Goal: Communication & Community: Participate in discussion

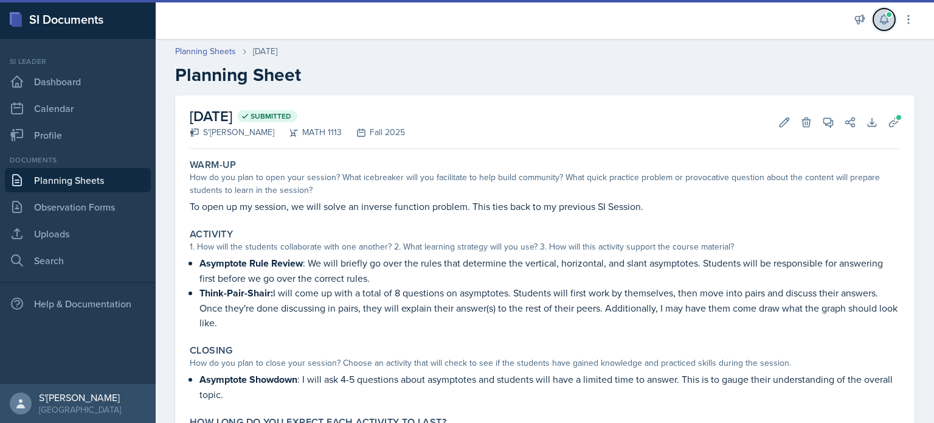
click at [887, 26] on button at bounding box center [884, 20] width 22 height 22
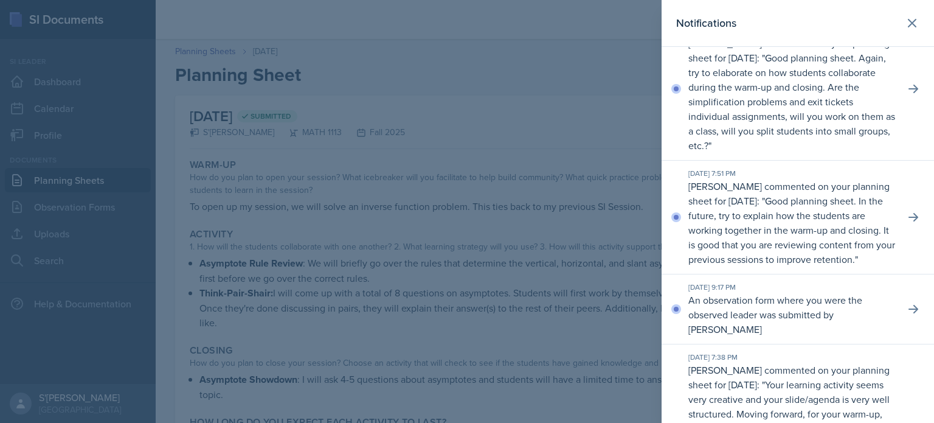
scroll to position [29, 0]
click at [910, 311] on button at bounding box center [914, 309] width 22 height 22
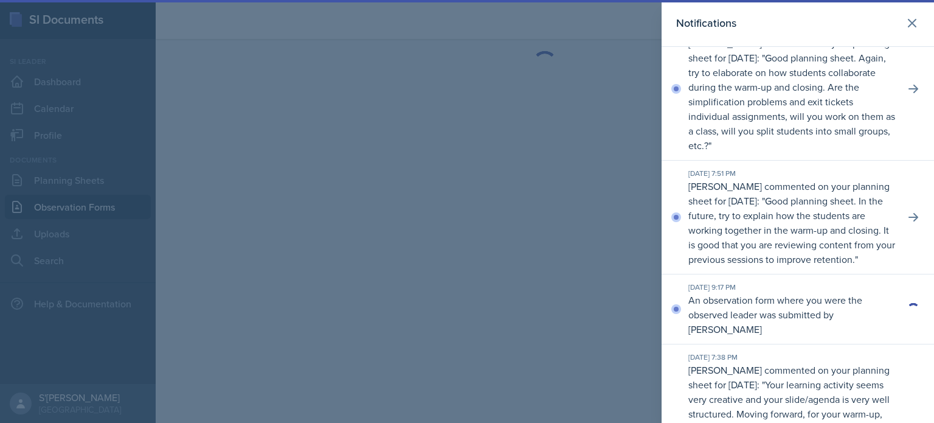
click at [577, 269] on div at bounding box center [467, 211] width 934 height 423
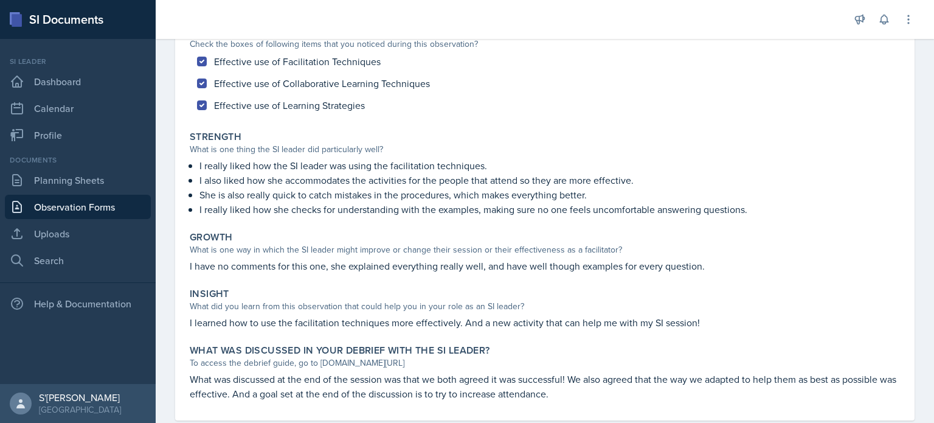
scroll to position [159, 0]
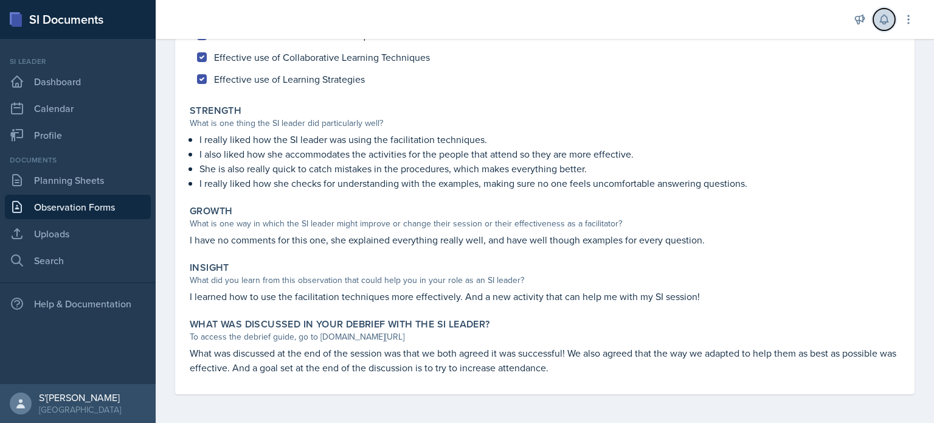
click at [879, 20] on icon at bounding box center [884, 19] width 12 height 12
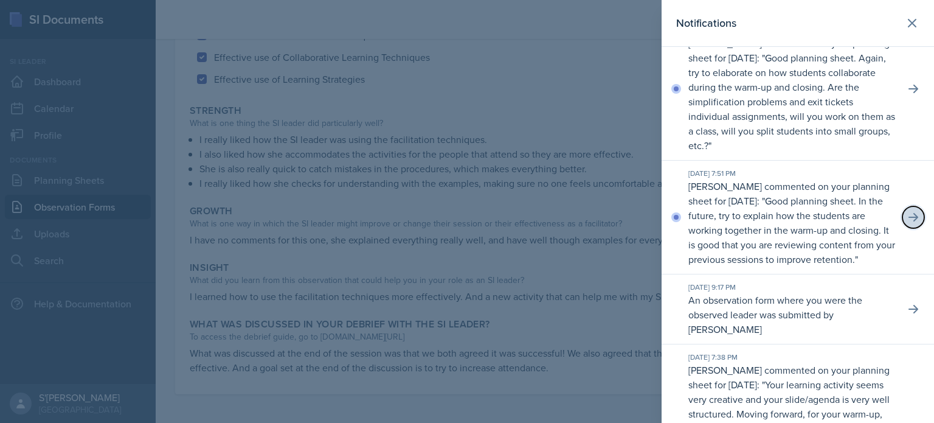
click at [903, 221] on button at bounding box center [914, 217] width 22 height 22
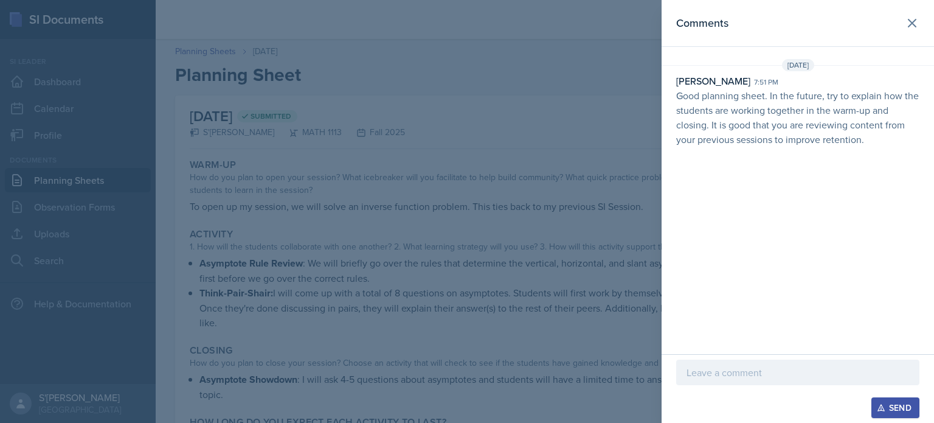
click at [749, 367] on p at bounding box center [798, 372] width 223 height 15
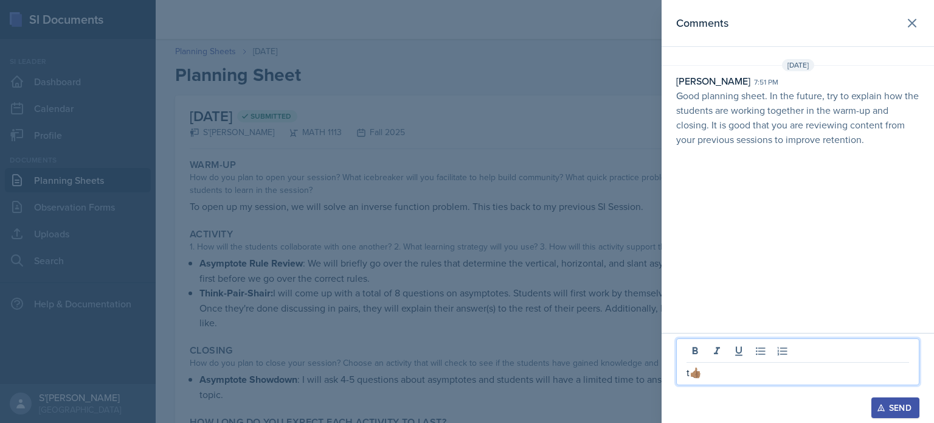
click at [690, 370] on p "t👍🏽" at bounding box center [798, 372] width 223 height 15
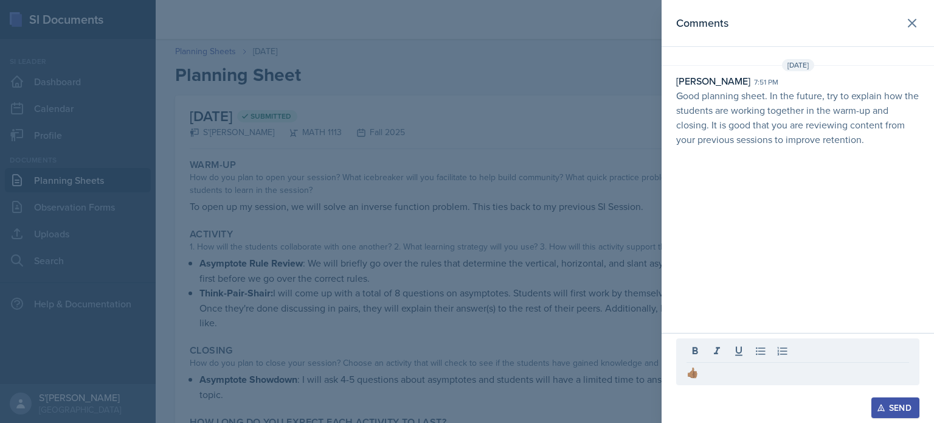
click at [798, 150] on div "[DATE] [PERSON_NAME] 7:51 pm Good planning sheet. In the future, try to explain…" at bounding box center [798, 105] width 272 height 92
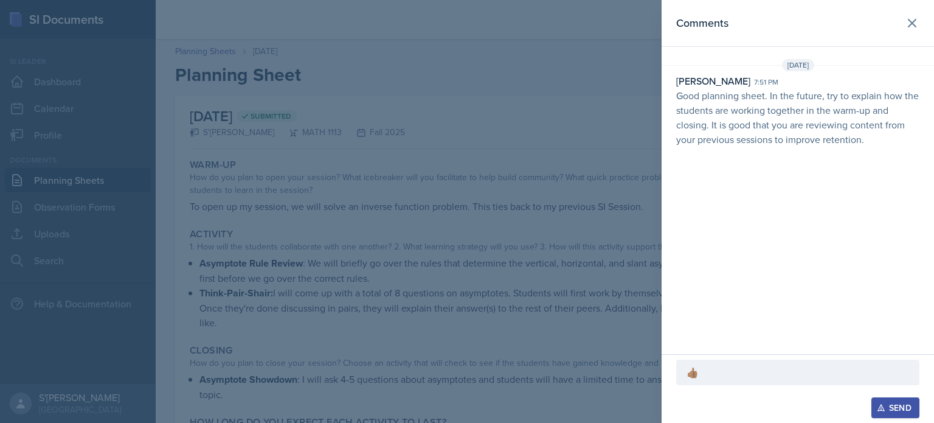
click at [896, 399] on button "Send" at bounding box center [896, 407] width 48 height 21
click at [915, 21] on icon at bounding box center [912, 23] width 15 height 15
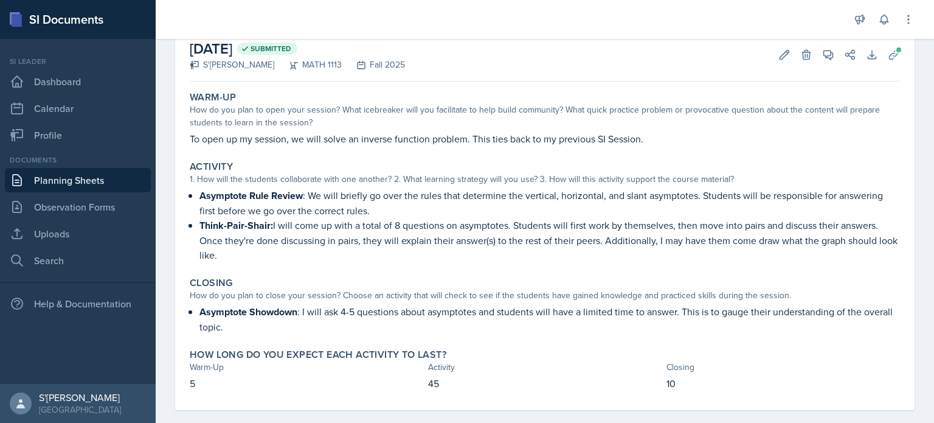
scroll to position [68, 0]
click at [887, 26] on button at bounding box center [884, 20] width 22 height 22
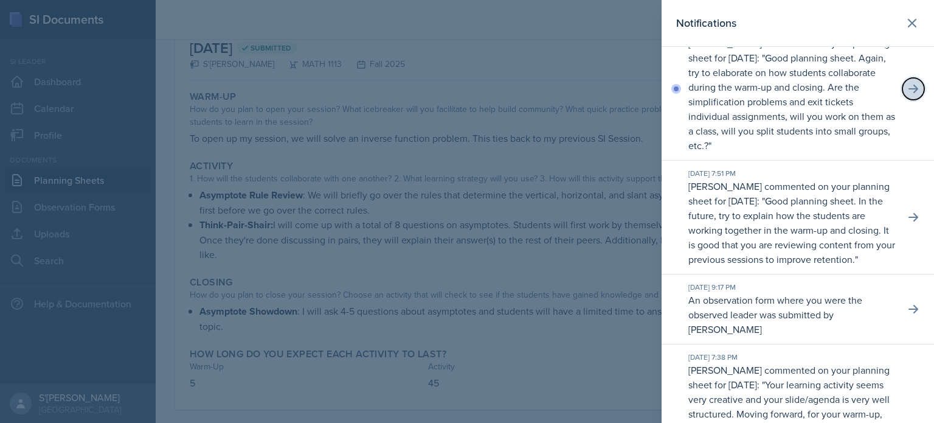
click at [909, 88] on icon at bounding box center [914, 89] width 10 height 9
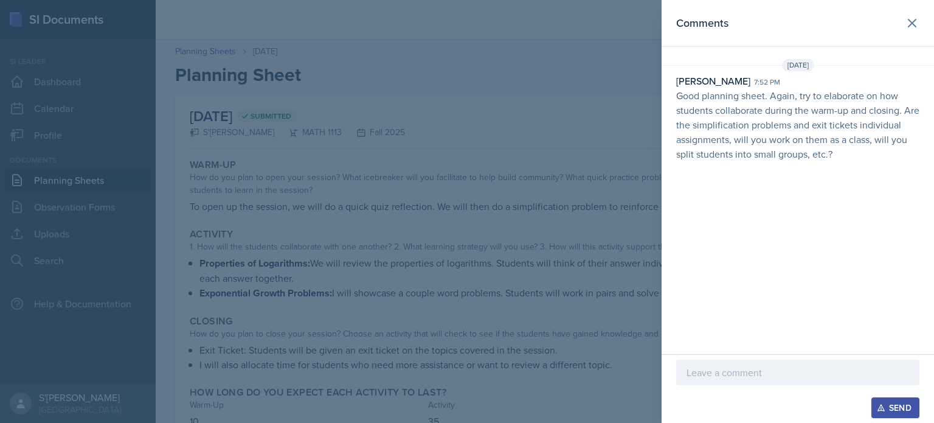
click at [575, 303] on div at bounding box center [467, 211] width 934 height 423
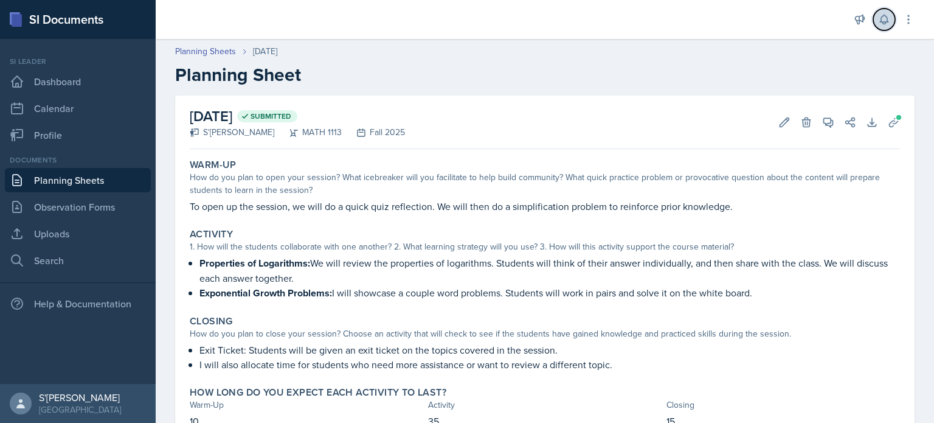
click at [886, 23] on icon at bounding box center [884, 19] width 8 height 9
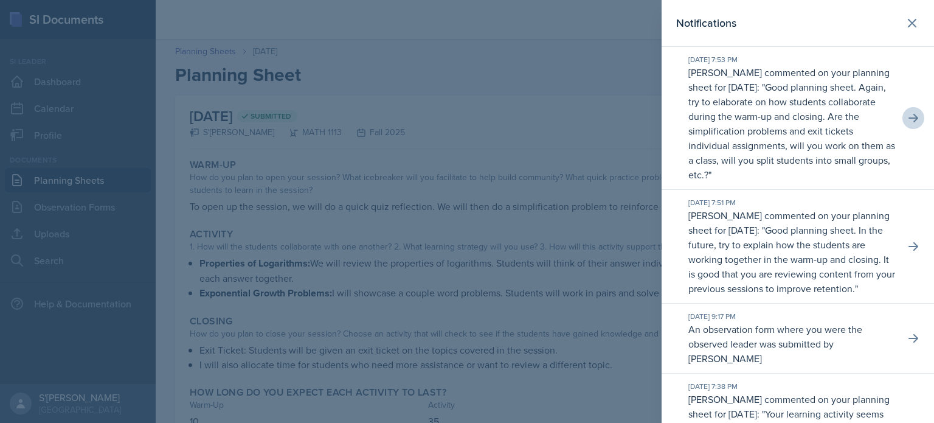
click at [599, 181] on div at bounding box center [467, 211] width 934 height 423
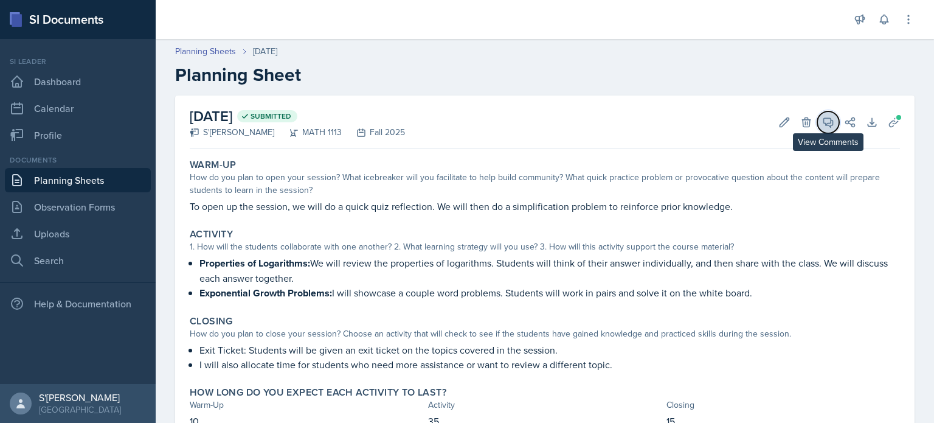
click at [822, 122] on icon at bounding box center [828, 122] width 12 height 12
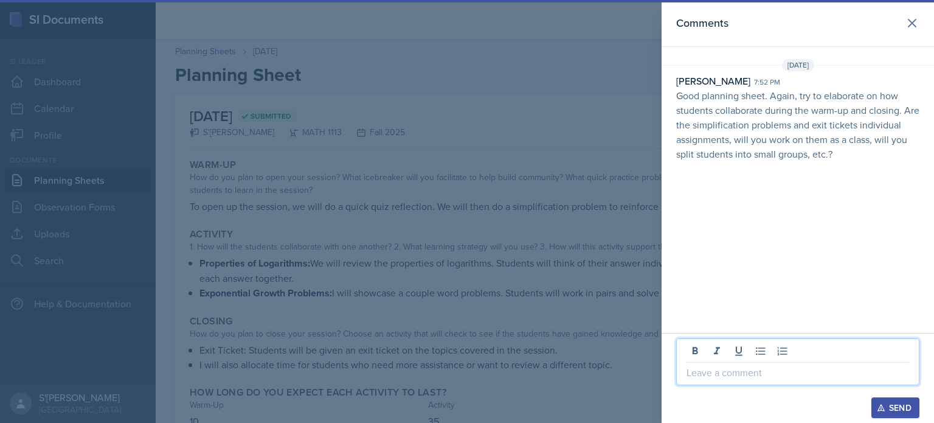
click at [744, 367] on p at bounding box center [798, 372] width 223 height 15
click at [696, 378] on p "�👍🏽" at bounding box center [798, 372] width 223 height 15
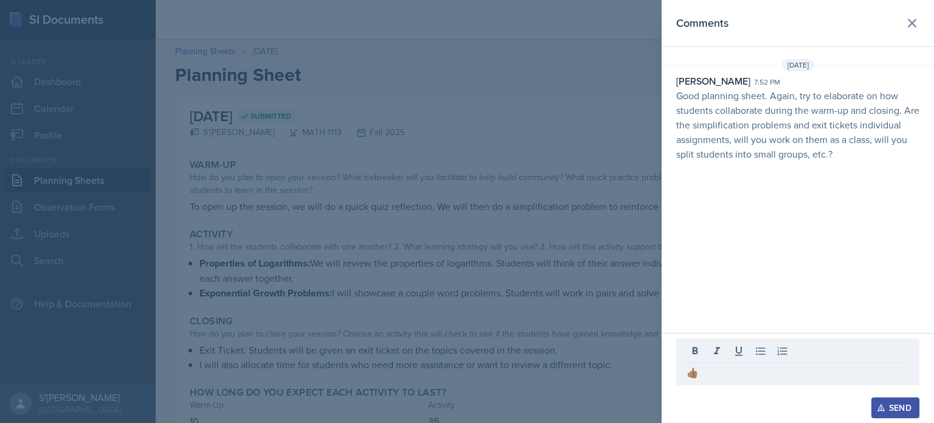
click at [888, 408] on div "Send" at bounding box center [895, 408] width 32 height 10
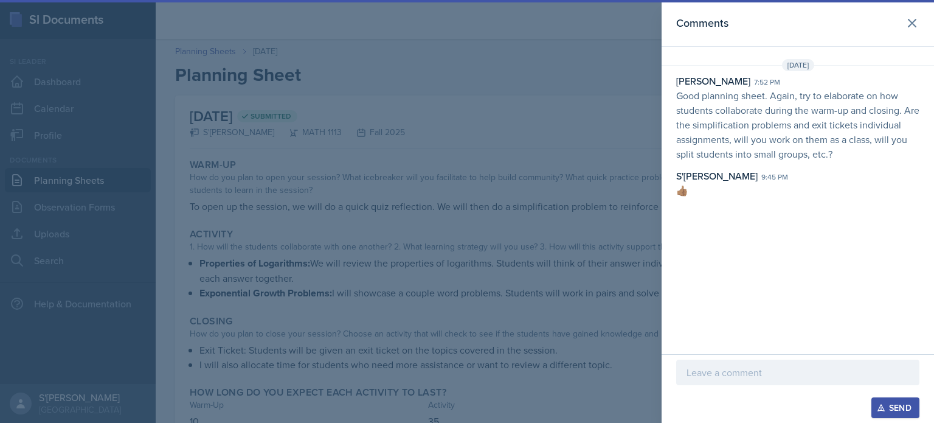
click at [418, 173] on div at bounding box center [467, 211] width 934 height 423
